Goal: Task Accomplishment & Management: Complete application form

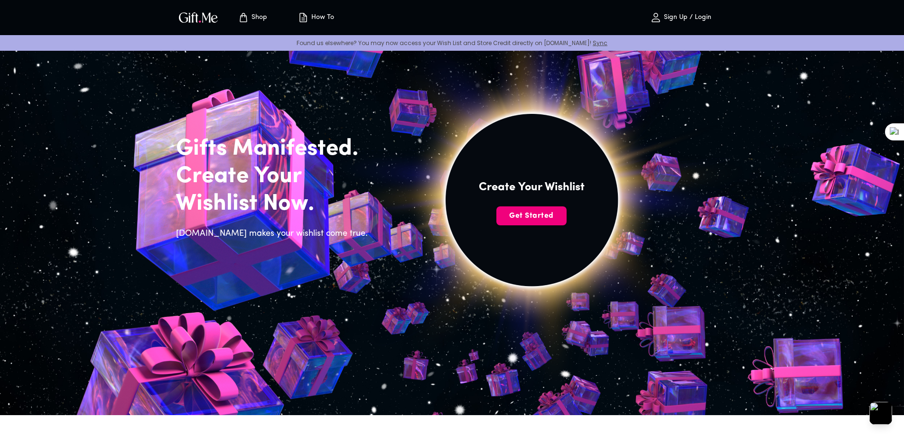
click at [546, 218] on span "Get Started" at bounding box center [531, 216] width 70 height 10
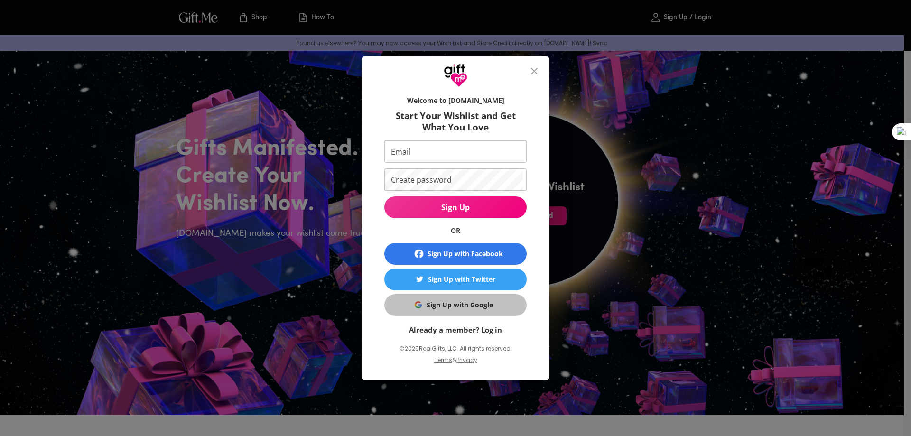
click at [484, 307] on div "Sign Up with Google" at bounding box center [460, 305] width 66 height 10
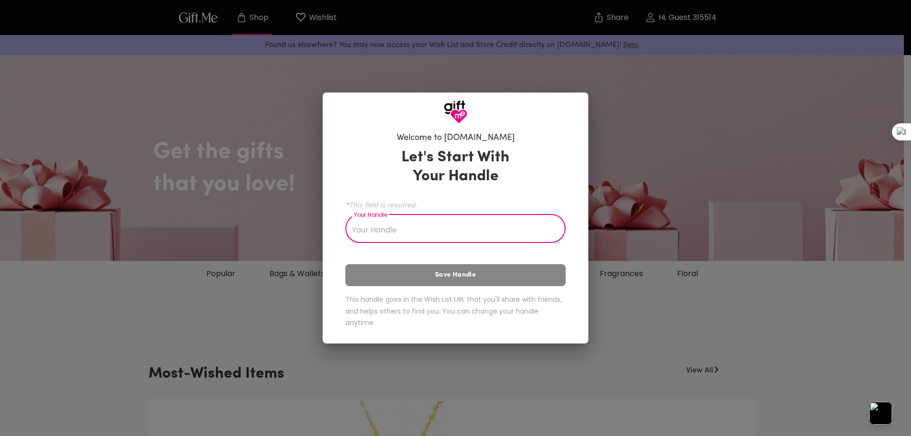
click at [436, 226] on input "Your Handle" at bounding box center [450, 229] width 210 height 27
drag, startPoint x: 393, startPoint y: 212, endPoint x: 361, endPoint y: 214, distance: 32.3
click at [361, 214] on div "*This field is required. Your Handle Your Handle" at bounding box center [455, 220] width 220 height 45
click at [463, 195] on div "Let's Start With Your Handle *This field is required. Your Handle Your Handle S…" at bounding box center [455, 240] width 220 height 192
drag, startPoint x: 416, startPoint y: 205, endPoint x: 351, endPoint y: 205, distance: 65.0
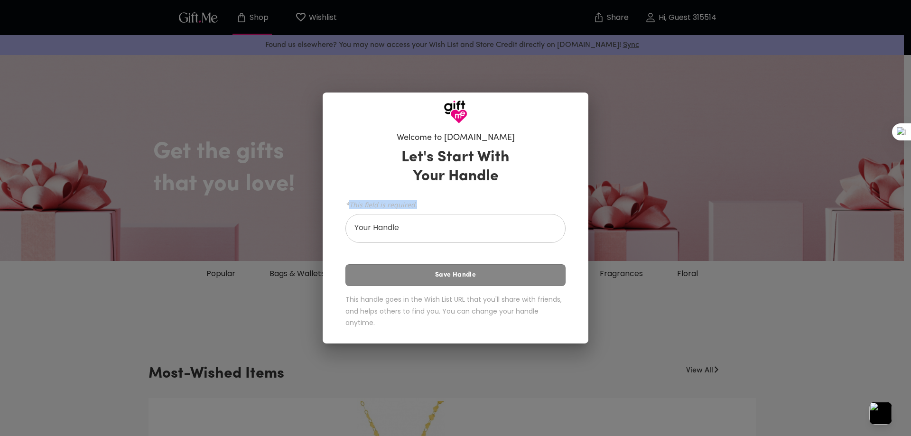
click at [351, 205] on span "*This field is required." at bounding box center [455, 204] width 220 height 9
copy span "This field is required."
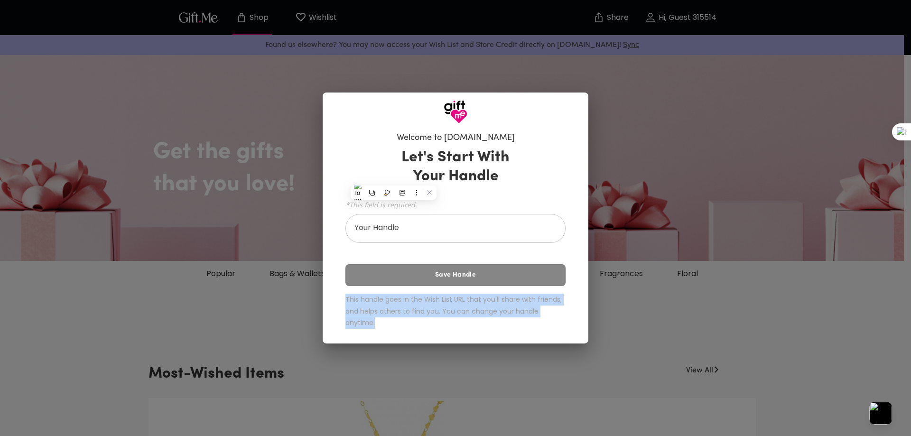
drag, startPoint x: 343, startPoint y: 296, endPoint x: 401, endPoint y: 334, distance: 70.0
click at [401, 334] on div "Welcome to [DOMAIN_NAME] Let's Start With Your Handle *This field is required. …" at bounding box center [455, 232] width 235 height 208
copy h6 "This handle goes in the Wish List URL that you'll share with friends, and helps…"
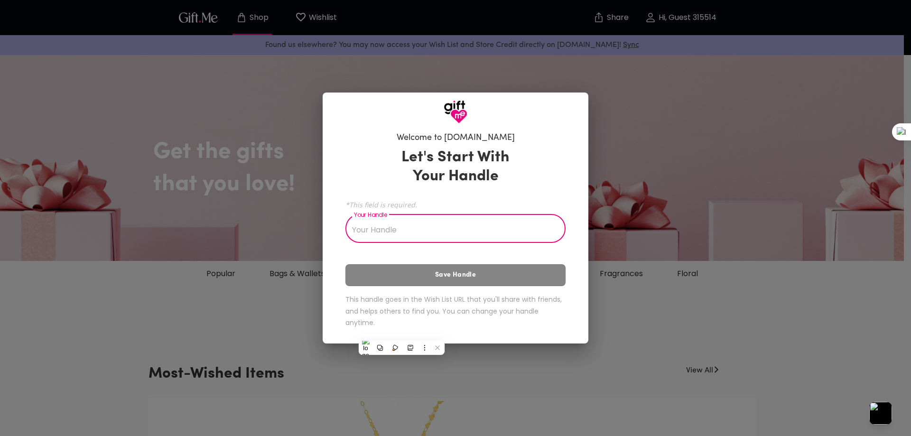
click at [390, 233] on input "Your Handle" at bounding box center [450, 229] width 210 height 27
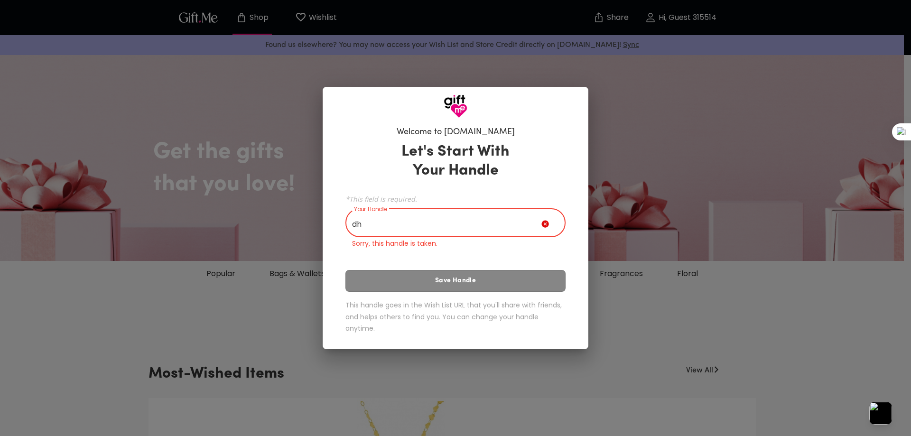
type input "d"
type input "S"
type input "D"
type input "y"
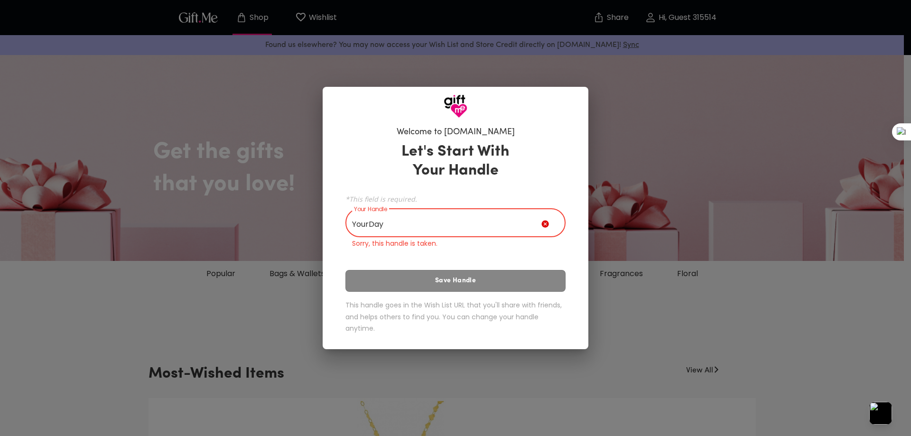
click at [430, 243] on p "Sorry, this handle is taken." at bounding box center [455, 244] width 207 height 10
click at [401, 217] on input "YourDay" at bounding box center [443, 224] width 196 height 27
click at [368, 224] on input "YourDay" at bounding box center [443, 224] width 196 height 27
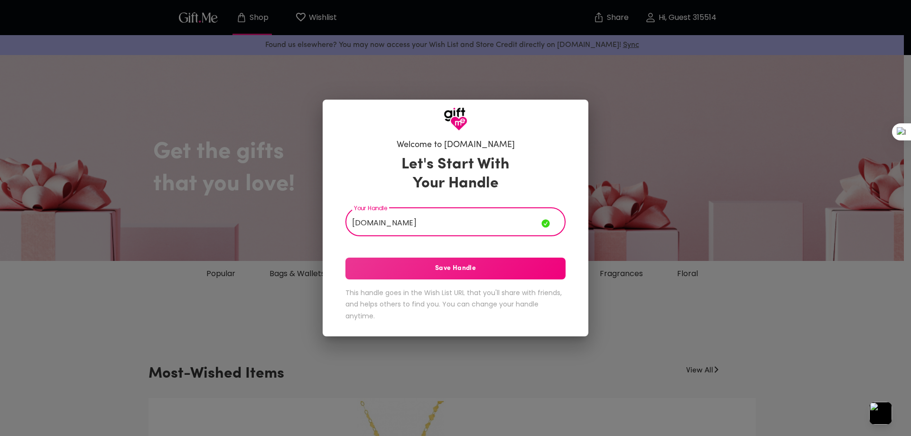
type input "[DOMAIN_NAME]"
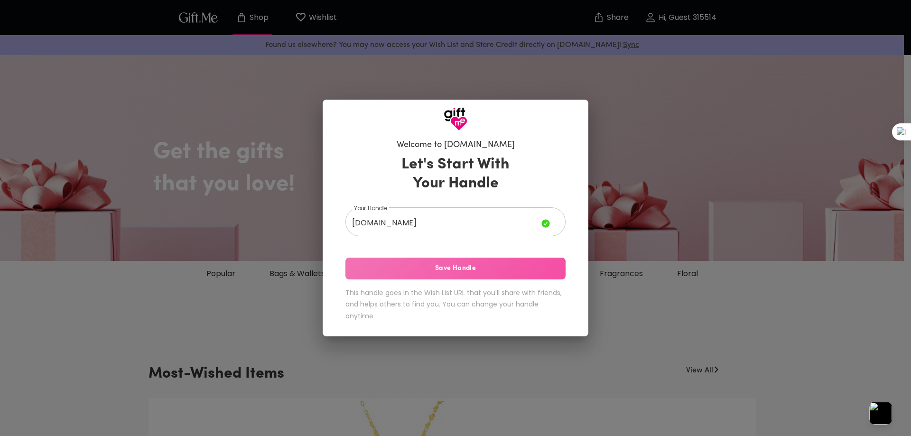
click at [426, 270] on span "Save Handle" at bounding box center [455, 268] width 220 height 10
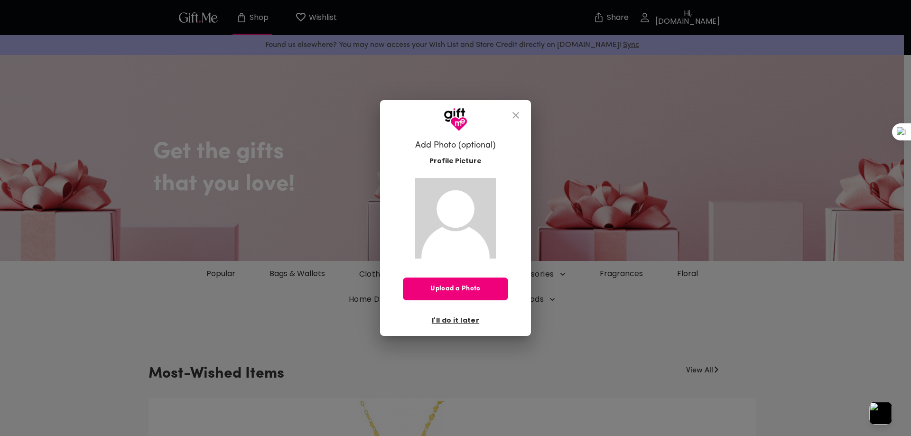
click at [460, 288] on span "Upload a Photo" at bounding box center [455, 289] width 105 height 10
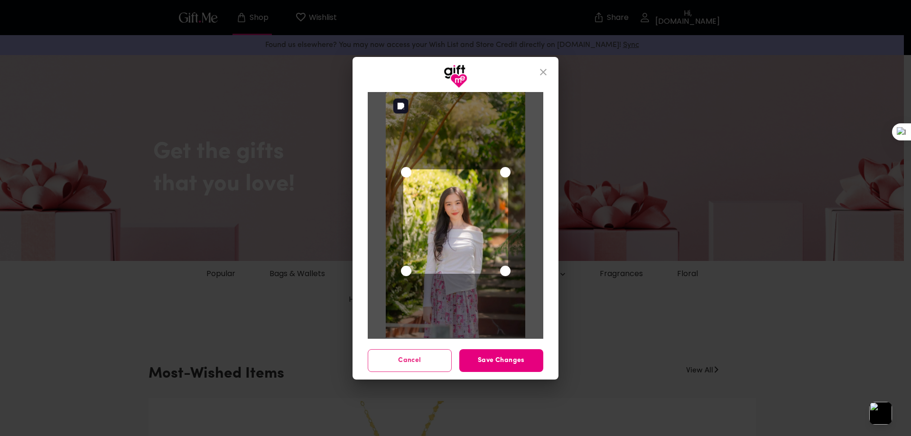
click at [474, 240] on div "Use the arrow keys to move the crop selection area" at bounding box center [455, 221] width 105 height 105
click at [503, 357] on span "Save Changes" at bounding box center [501, 360] width 84 height 10
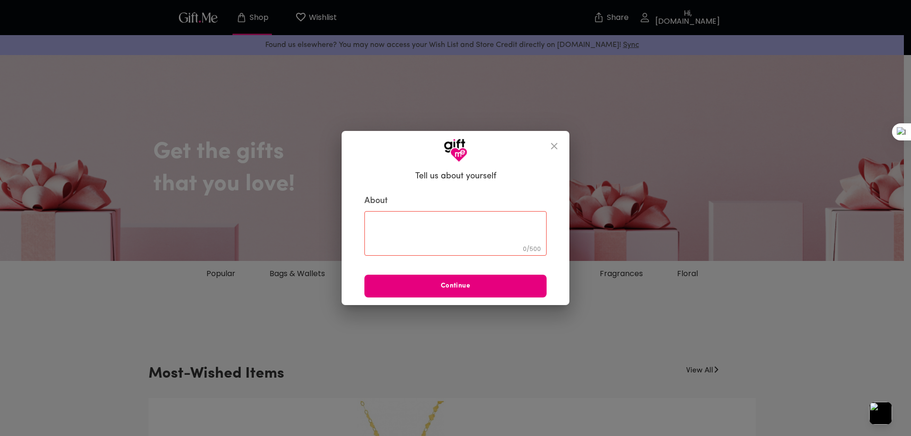
click at [408, 226] on textarea at bounding box center [455, 233] width 169 height 27
paste textarea "Selamat ulang tahun! Di hari istimewa ini, aku ingin kamu tahu betapa berhargan…"
paste textarea "Selamat merayakan hidupmu, semoga semua doa baik menemukan jalan untuk sampai p…"
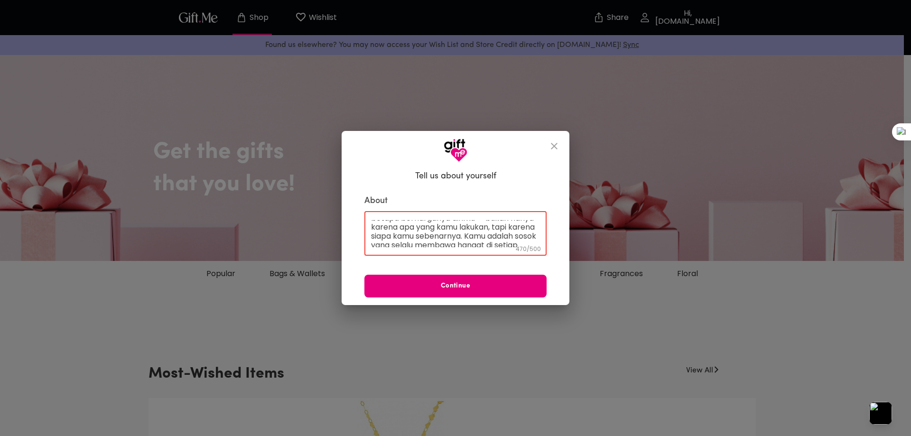
scroll to position [23, 0]
type textarea "Selamat ulang tahun! Di hari istimewa ini, aku ingin kamu tahu betapa berhargan…"
click at [0, 0] on sider-quick-compose-btn at bounding box center [0, 0] width 0 height 0
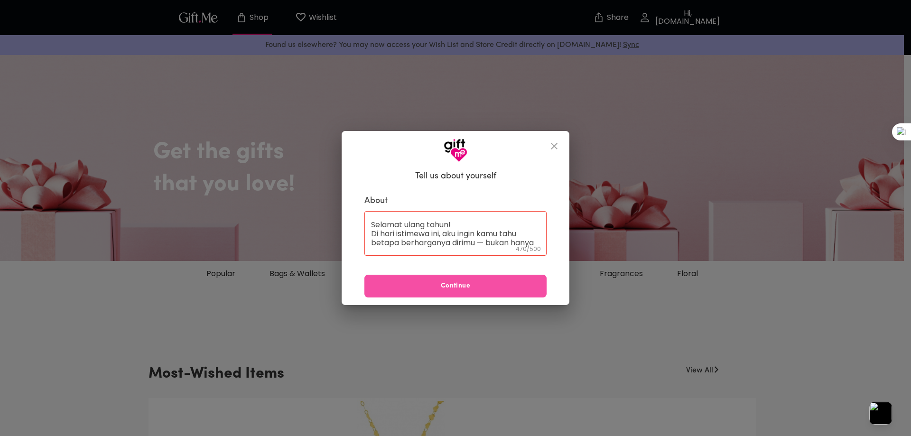
click at [492, 287] on span "Continue" at bounding box center [455, 286] width 182 height 10
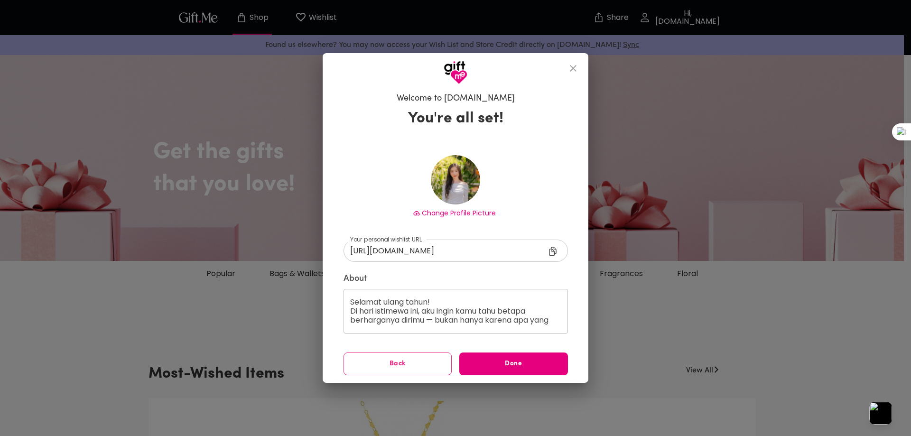
click at [461, 253] on input "[URL][DOMAIN_NAME]" at bounding box center [452, 251] width 217 height 22
click at [452, 251] on input "[URL][DOMAIN_NAME]" at bounding box center [452, 251] width 217 height 22
click at [449, 250] on input "[URL][DOMAIN_NAME]" at bounding box center [452, 251] width 217 height 22
click at [445, 251] on input "[URL][DOMAIN_NAME]" at bounding box center [452, 251] width 217 height 22
click at [517, 181] on div "Change Profile Picture" at bounding box center [456, 189] width 224 height 68
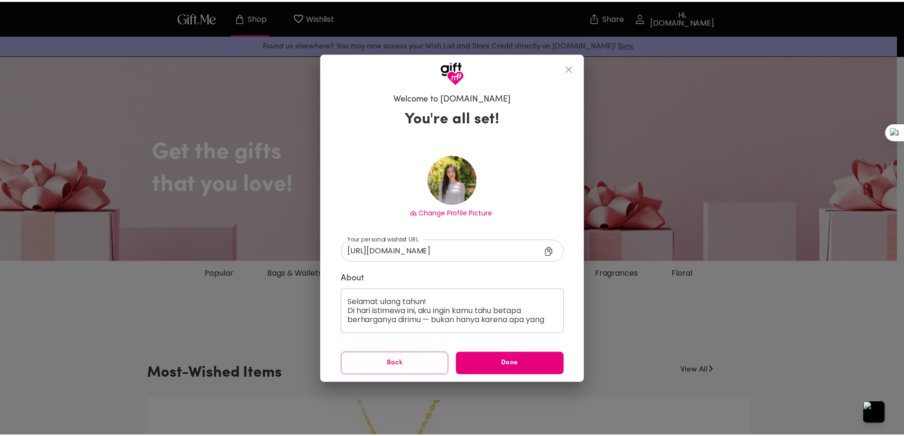
scroll to position [82, 0]
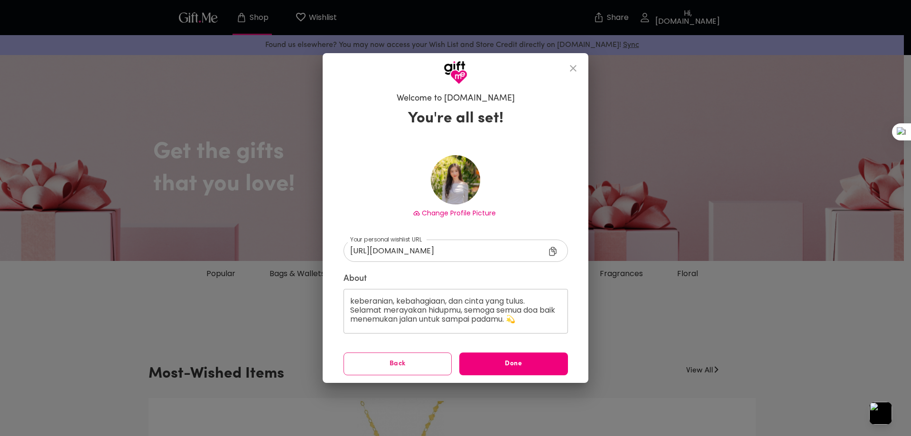
click at [529, 363] on span "Done" at bounding box center [513, 364] width 109 height 10
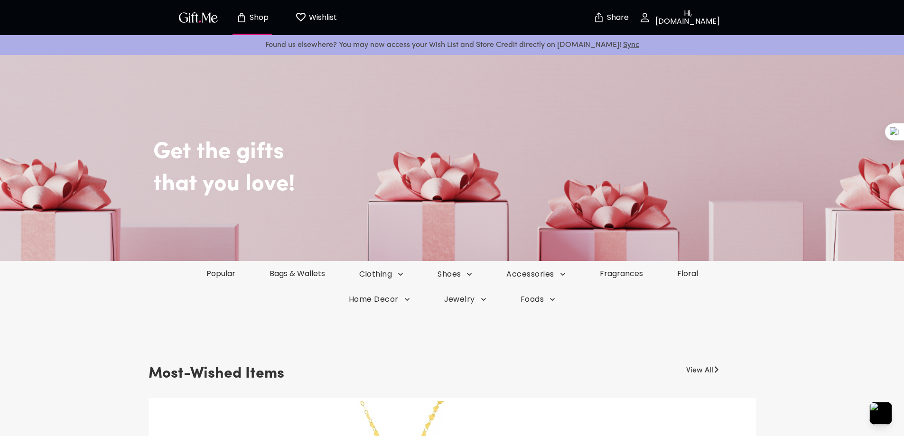
click at [320, 19] on p "Wishlist" at bounding box center [322, 17] width 30 height 12
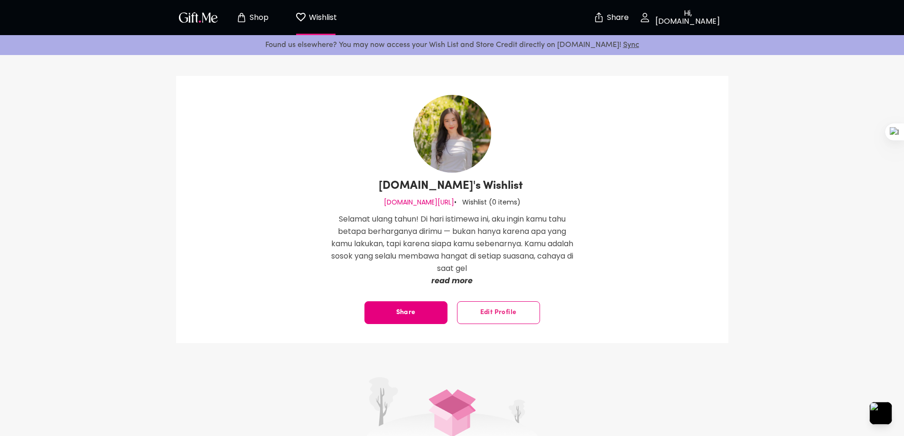
click at [465, 279] on p "read more" at bounding box center [452, 281] width 242 height 12
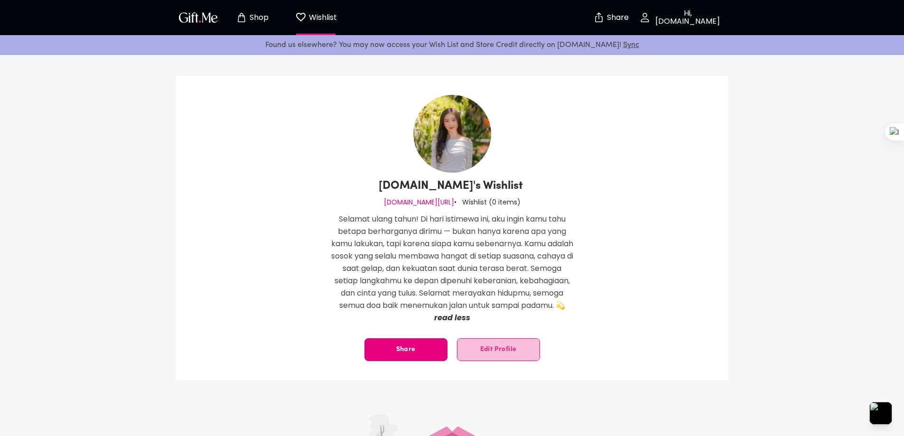
click at [497, 350] on span "Edit Profile" at bounding box center [498, 350] width 82 height 0
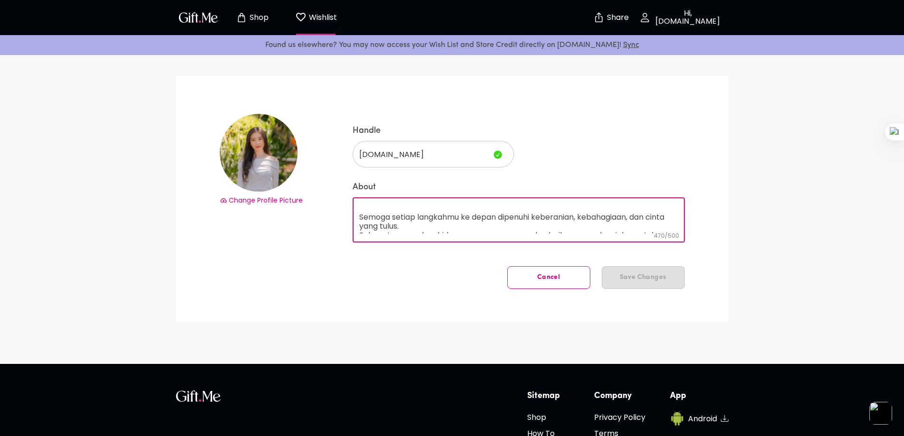
scroll to position [64, 0]
click at [359, 219] on textarea "Selamat ulang tahun! Di hari istimewa ini, aku ingin kamu tahu betapa berhargan…" at bounding box center [518, 219] width 319 height 27
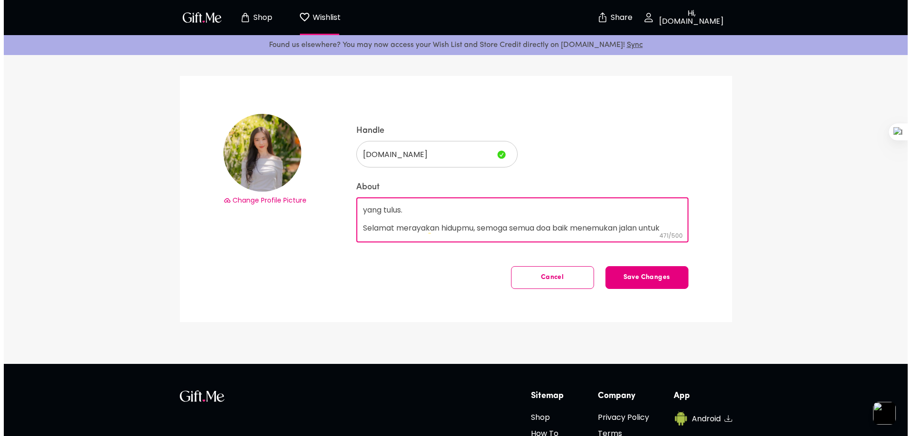
scroll to position [65, 0]
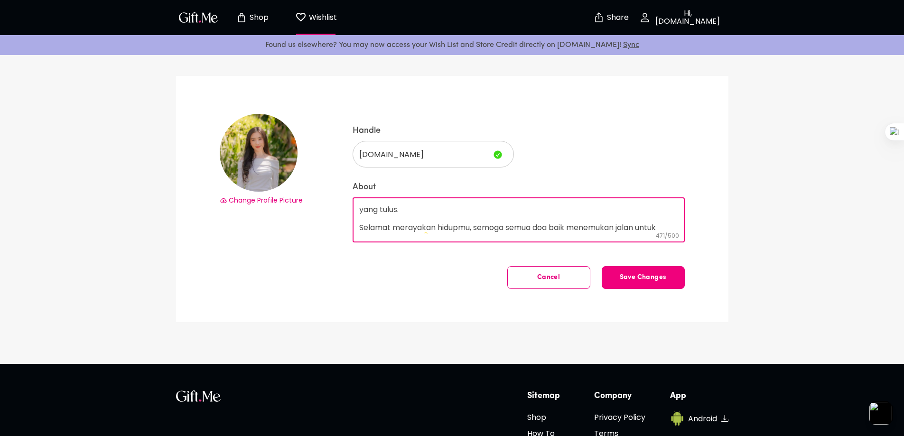
type textarea "Selamat ulang tahun! Di hari istimewa ini, aku ingin kamu tahu betapa berhargan…"
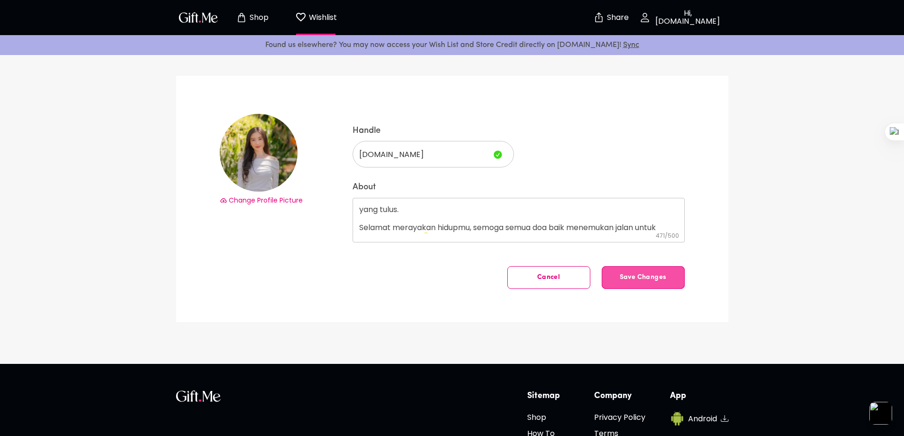
click at [633, 271] on button "Save Changes" at bounding box center [643, 277] width 83 height 23
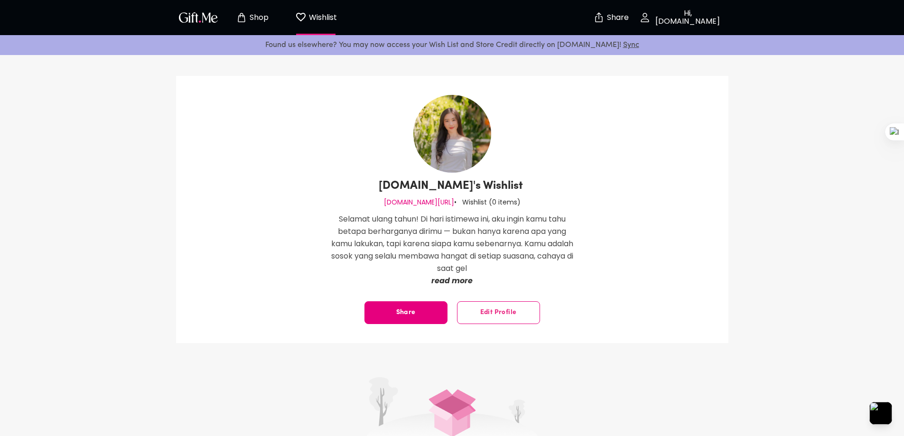
click at [459, 279] on p "read more" at bounding box center [452, 281] width 242 height 12
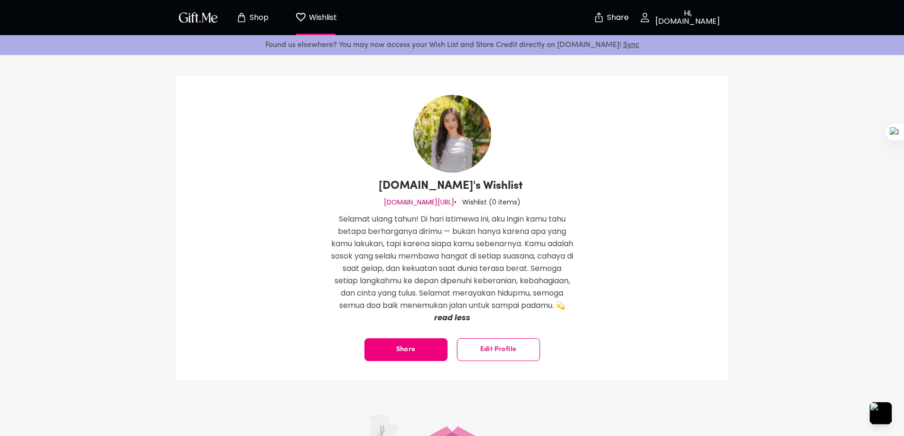
click at [410, 356] on button "Share" at bounding box center [405, 349] width 83 height 23
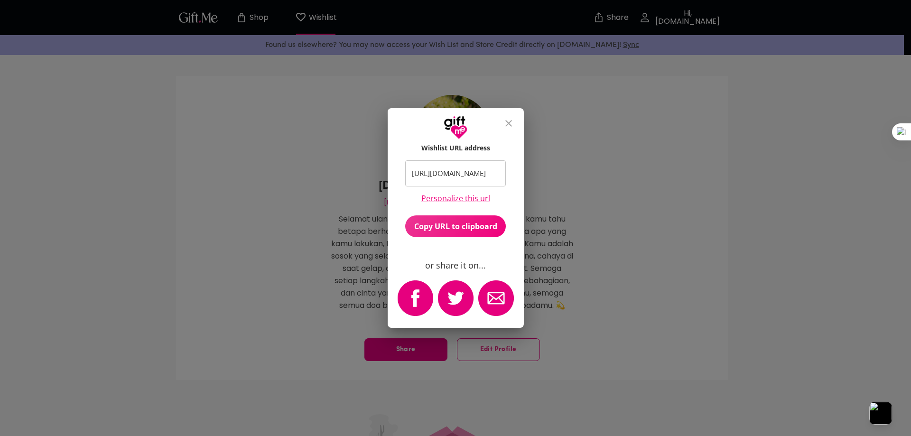
click at [463, 227] on span "Copy URL to clipboard" at bounding box center [455, 226] width 101 height 10
drag, startPoint x: 508, startPoint y: 125, endPoint x: 503, endPoint y: 127, distance: 4.9
click at [508, 125] on icon "close" at bounding box center [508, 123] width 7 height 7
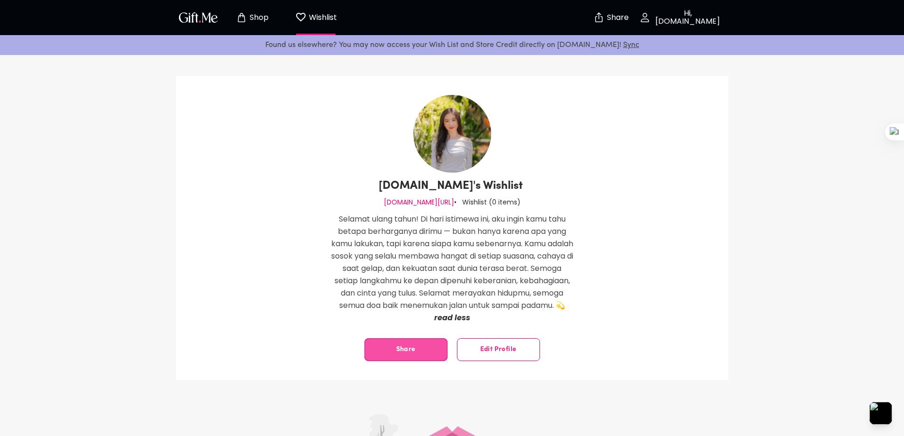
click at [436, 361] on button "Share" at bounding box center [405, 349] width 83 height 23
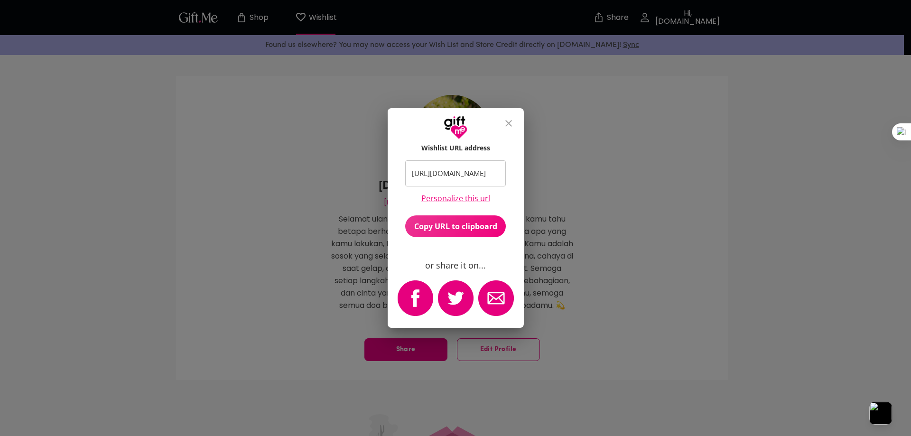
click at [472, 225] on span "Copy URL to clipboard" at bounding box center [455, 226] width 101 height 10
